Goal: Check status

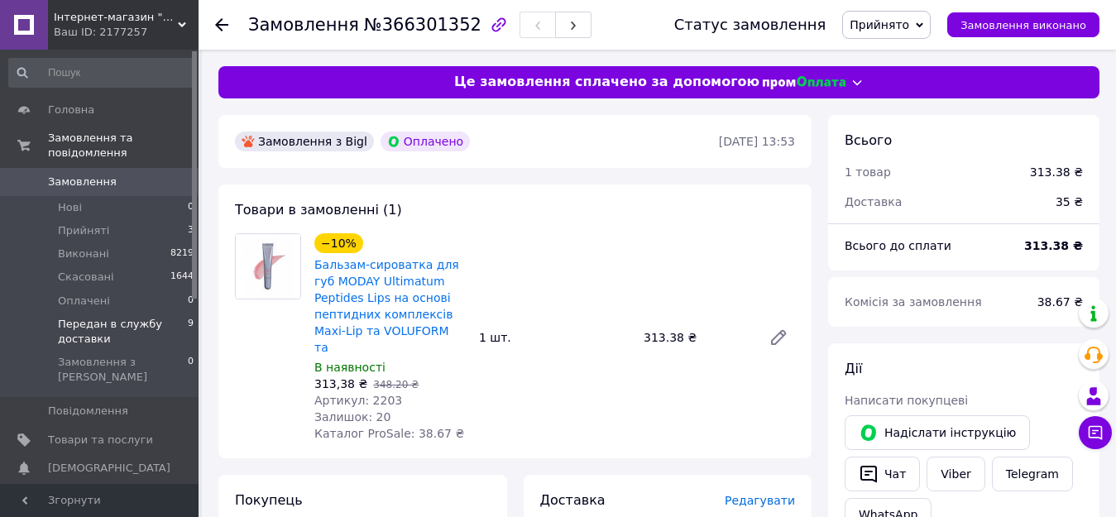
click at [121, 317] on span "Передан в службу доставки" at bounding box center [123, 332] width 130 height 30
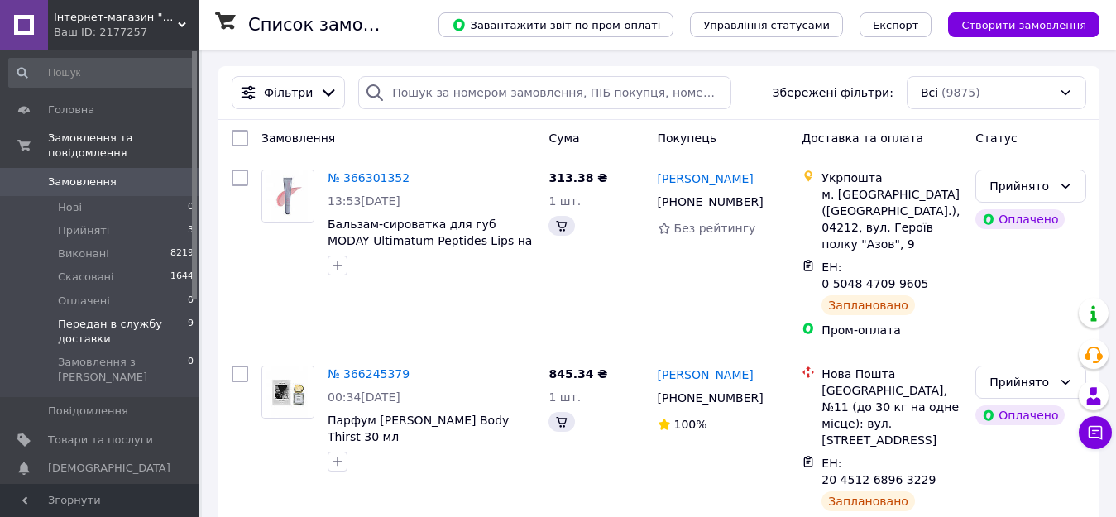
click at [113, 317] on span "Передан в службу доставки" at bounding box center [123, 332] width 130 height 30
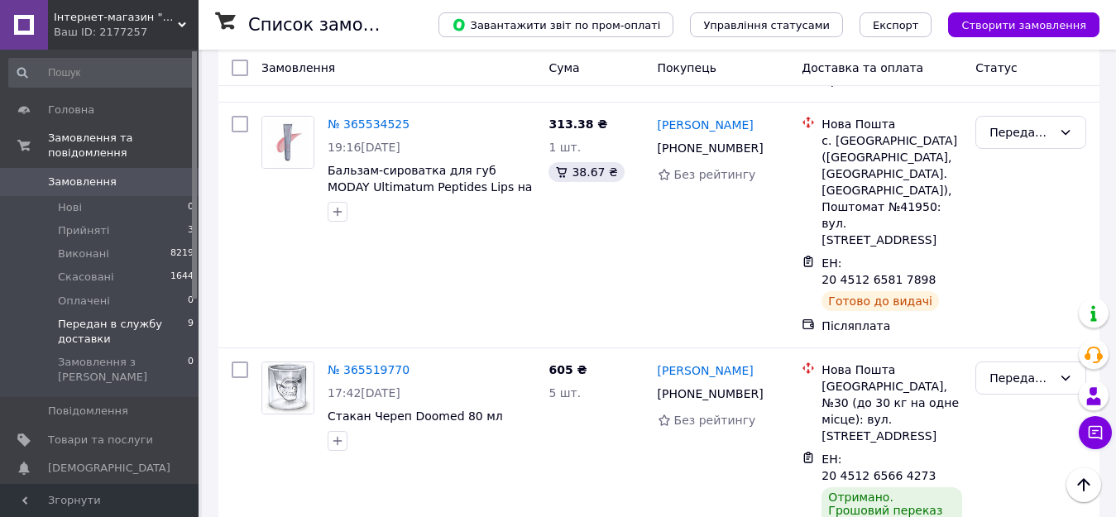
scroll to position [1241, 0]
click at [1009, 368] on div "Передан в службу доставки" at bounding box center [1020, 377] width 63 height 18
click at [1018, 278] on li "Виконано" at bounding box center [1030, 278] width 109 height 30
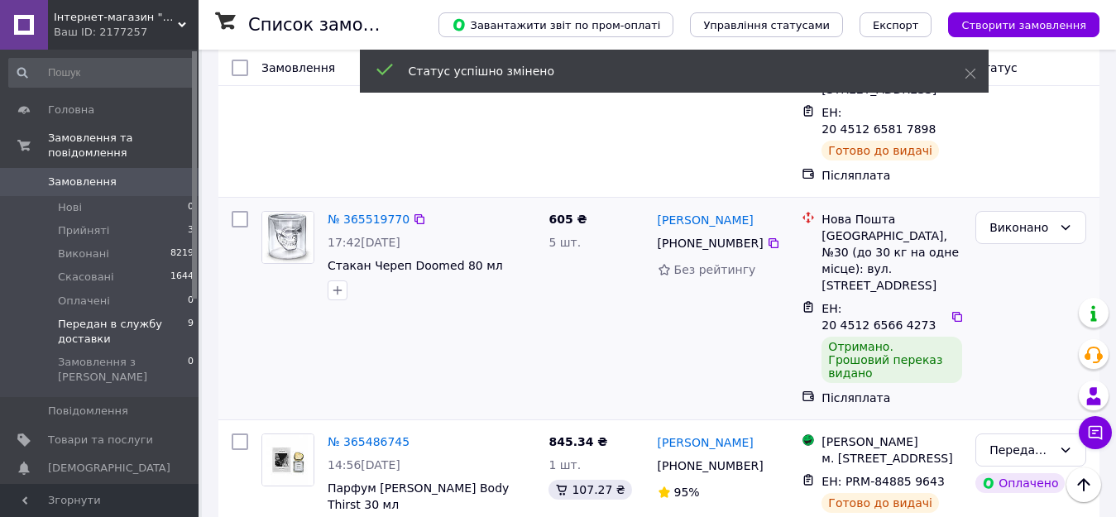
scroll to position [1392, 0]
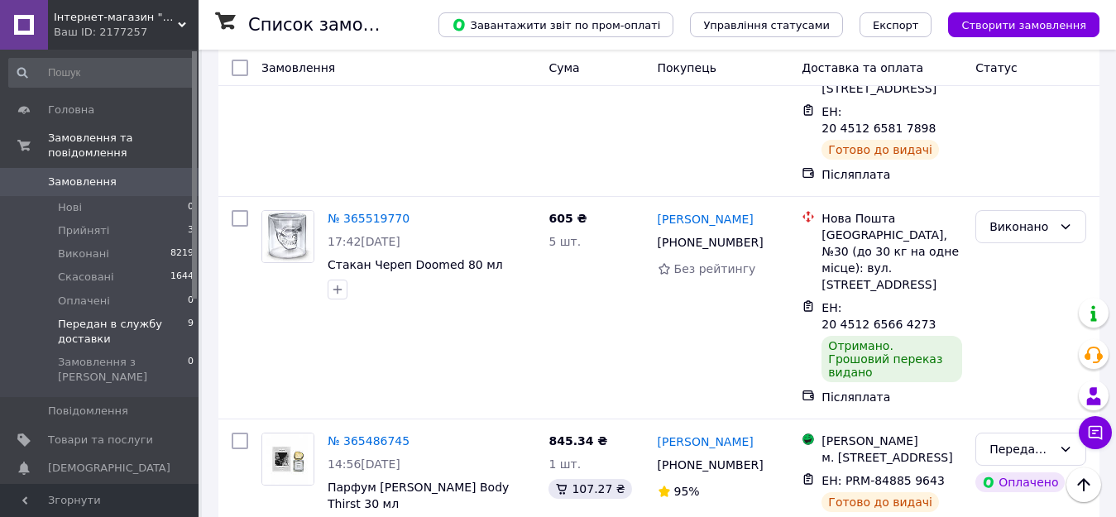
click at [1006, 292] on li "Виконано" at bounding box center [1030, 290] width 109 height 30
